Goal: Information Seeking & Learning: Learn about a topic

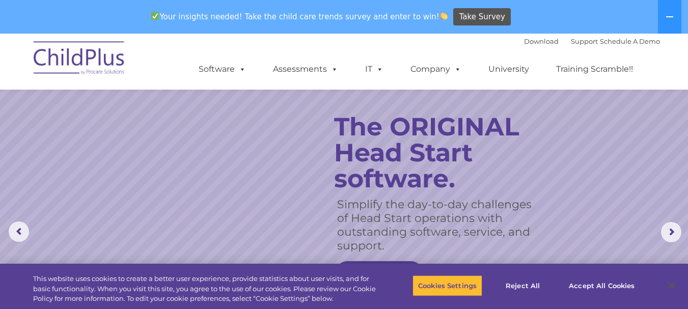
scroll to position [385, 0]
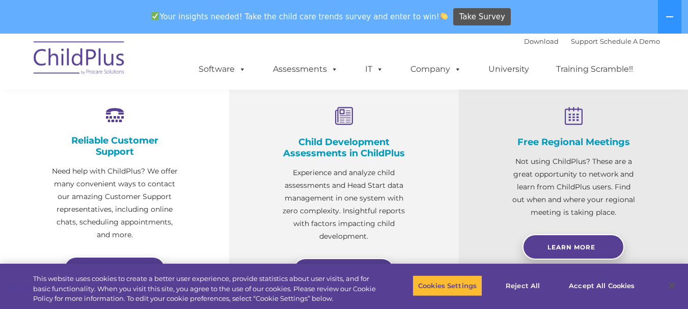
select select "MEDIUM"
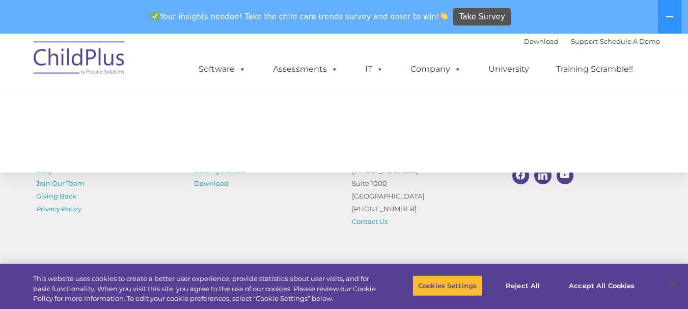
scroll to position [1228, 0]
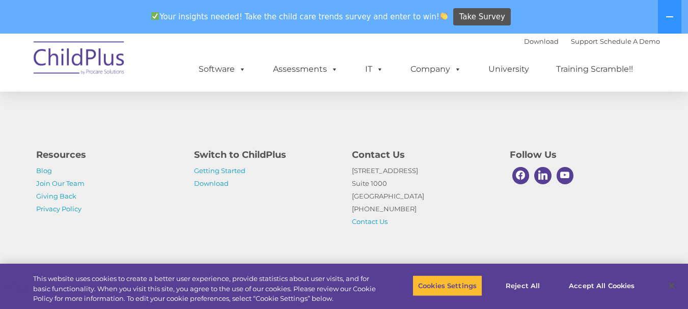
click at [365, 144] on div "Contact Us [STREET_ADDRESS] [PHONE_NUMBER] Contact Us" at bounding box center [423, 186] width 158 height 86
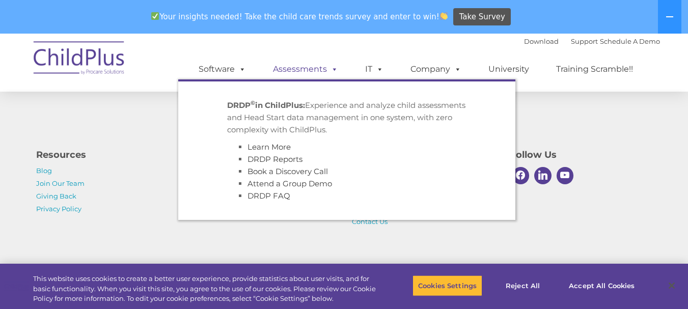
click at [311, 68] on link "Assessments" at bounding box center [306, 69] width 86 height 20
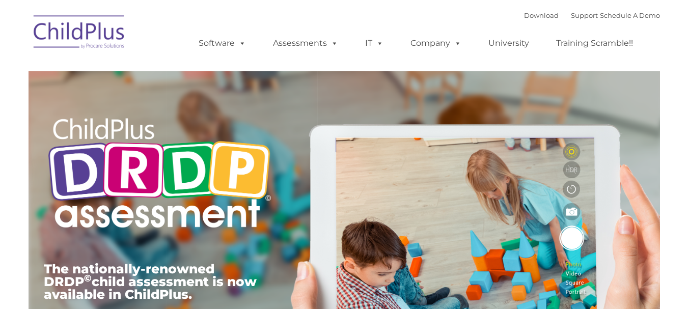
type input ""
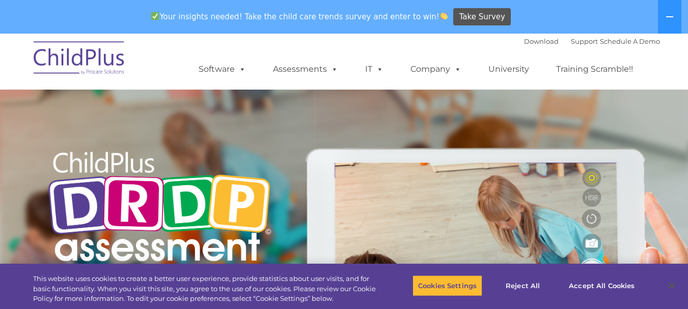
click at [311, 68] on link "Assessments" at bounding box center [306, 69] width 86 height 20
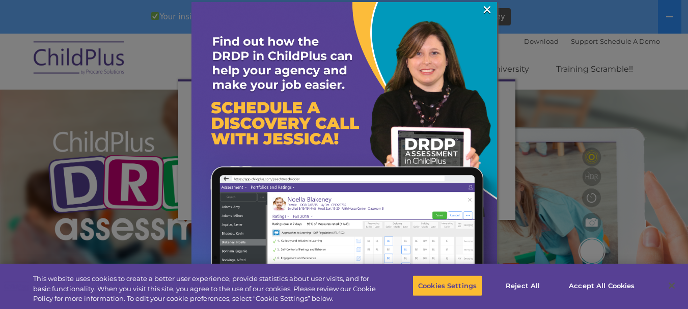
scroll to position [28, 0]
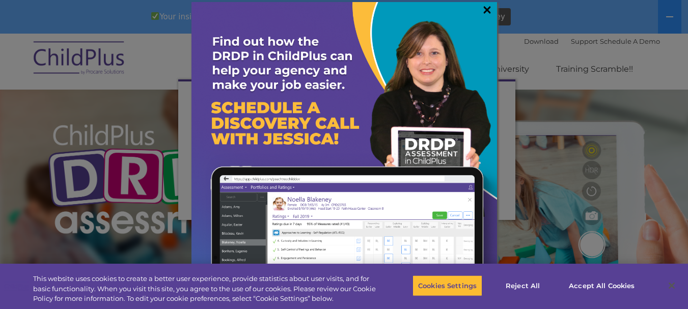
click at [484, 5] on link "×" at bounding box center [487, 10] width 12 height 10
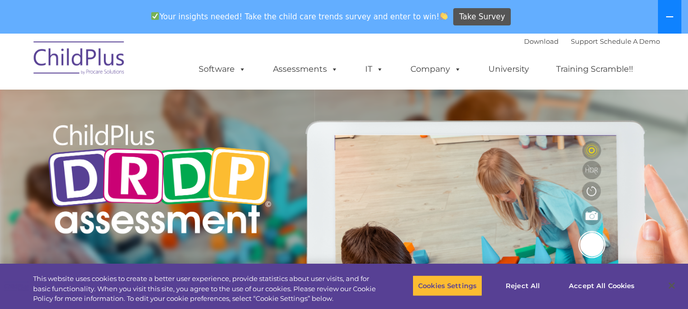
click at [670, 14] on icon at bounding box center [670, 17] width 8 height 8
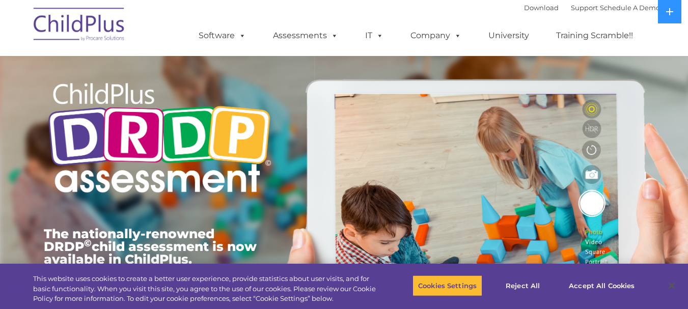
scroll to position [37, 0]
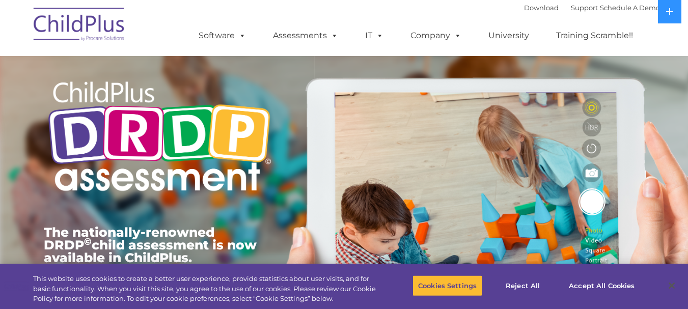
click at [94, 31] on img at bounding box center [80, 26] width 102 height 51
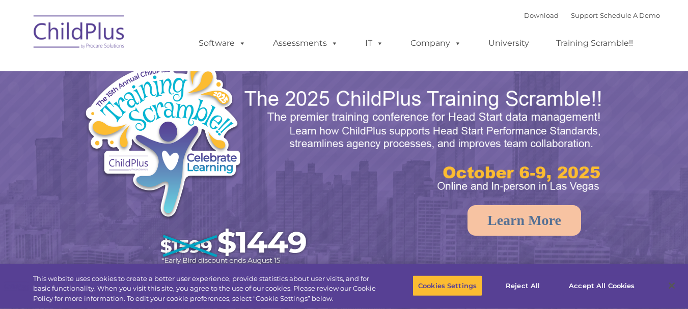
select select "MEDIUM"
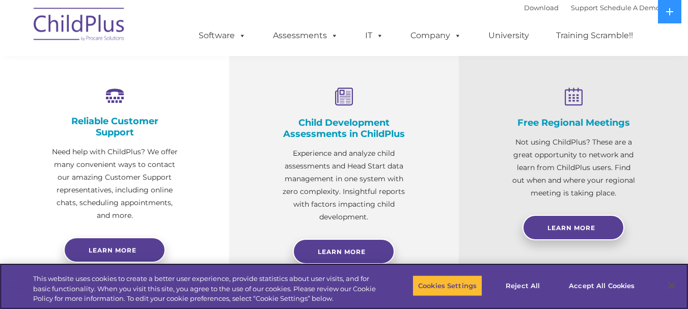
scroll to position [381, 0]
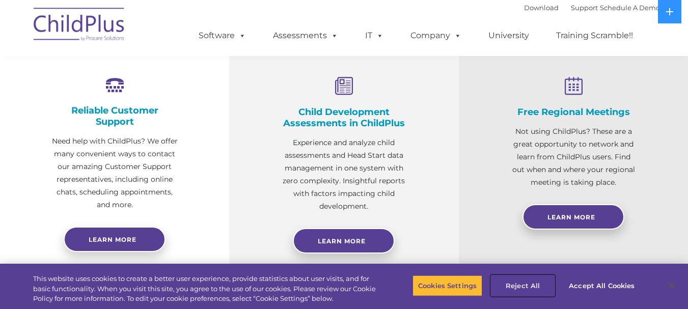
click at [541, 290] on button "Reject All" at bounding box center [523, 285] width 64 height 21
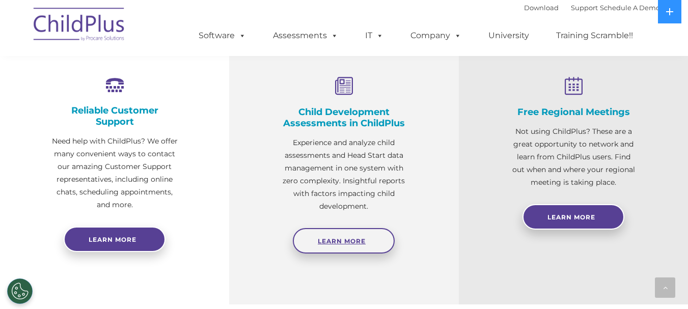
click at [338, 236] on link "Learn More" at bounding box center [344, 240] width 102 height 25
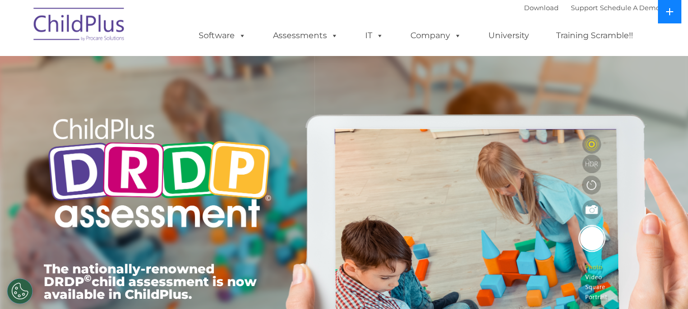
click at [669, 5] on button at bounding box center [669, 11] width 23 height 23
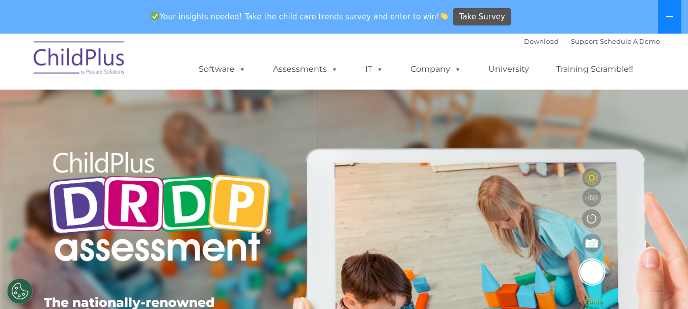
scroll to position [1, 0]
